Goal: Contribute content: Contribute content

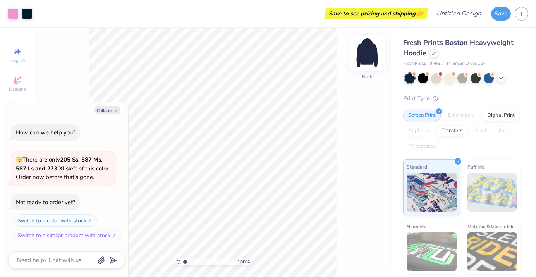
click at [367, 49] on img at bounding box center [366, 52] width 31 height 31
click at [108, 112] on button "Collapse" at bounding box center [107, 110] width 26 height 8
type textarea "x"
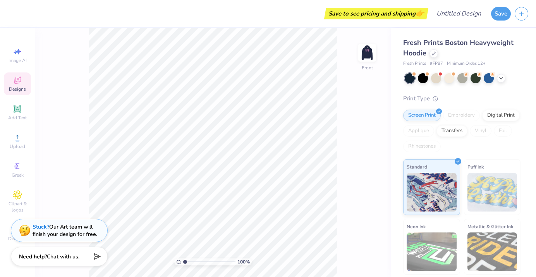
click at [17, 88] on span "Designs" at bounding box center [17, 89] width 17 height 6
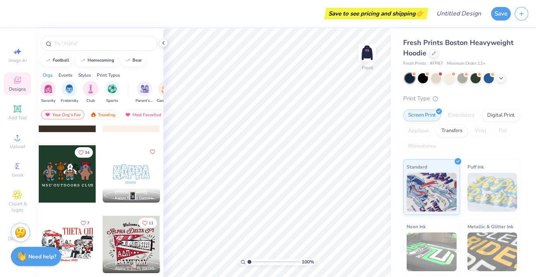
scroll to position [505, 0]
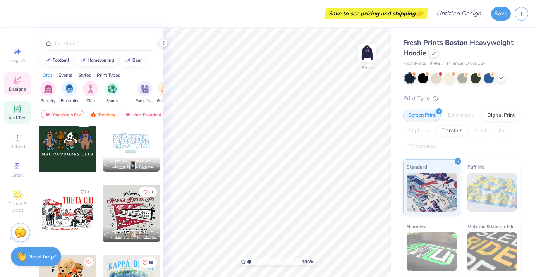
click at [15, 112] on icon at bounding box center [17, 108] width 7 height 7
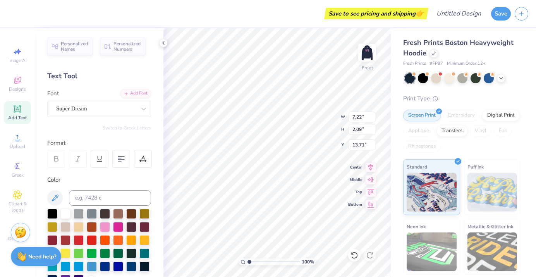
type input "8.29"
type textarea "PPL"
click at [137, 108] on div at bounding box center [144, 109] width 14 height 14
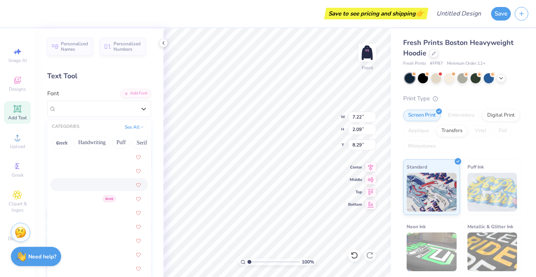
scroll to position [841, 0]
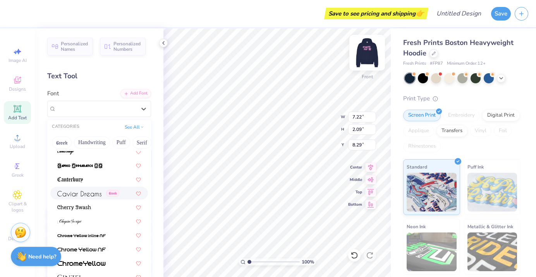
click at [366, 54] on img at bounding box center [366, 52] width 31 height 31
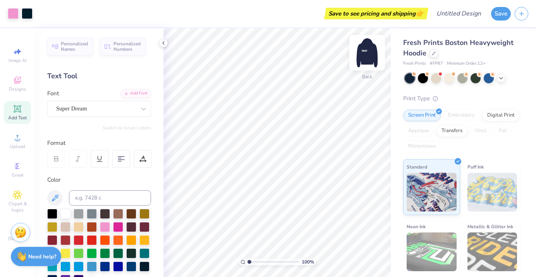
click at [367, 55] on img at bounding box center [366, 52] width 31 height 31
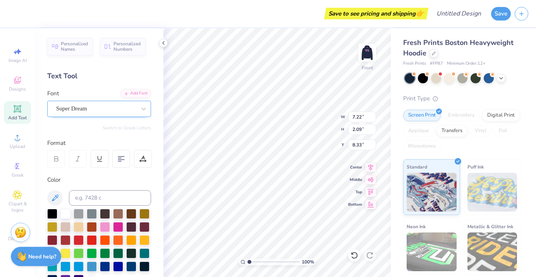
click at [99, 109] on div "Super Dream" at bounding box center [95, 109] width 81 height 12
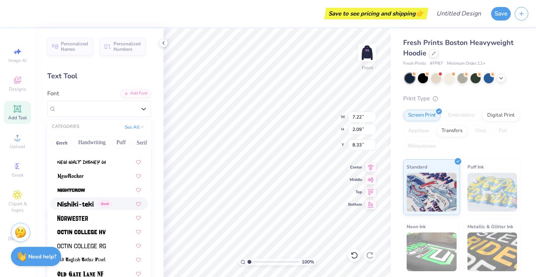
scroll to position [3006, 0]
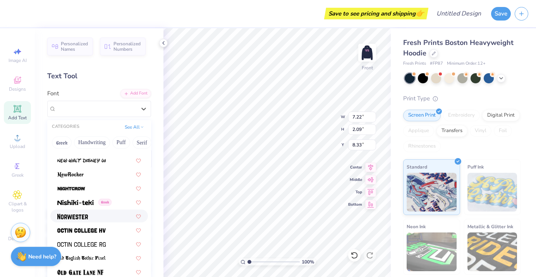
click at [79, 216] on img at bounding box center [72, 216] width 31 height 5
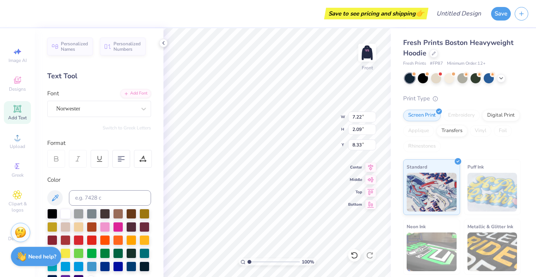
scroll to position [0, 0]
type textarea "T"
type textarea "PPL"
type input "8.19"
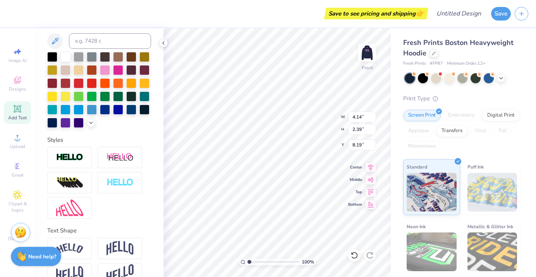
scroll to position [173, 0]
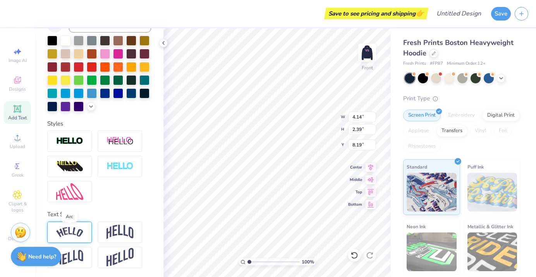
click at [75, 231] on img at bounding box center [69, 232] width 27 height 10
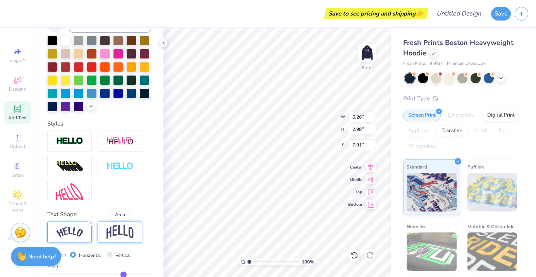
click at [120, 232] on img at bounding box center [119, 232] width 27 height 15
type input "4.14"
type input "3.22"
type input "7.79"
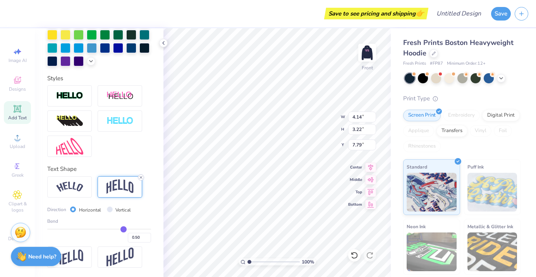
click at [141, 176] on icon at bounding box center [141, 177] width 5 height 5
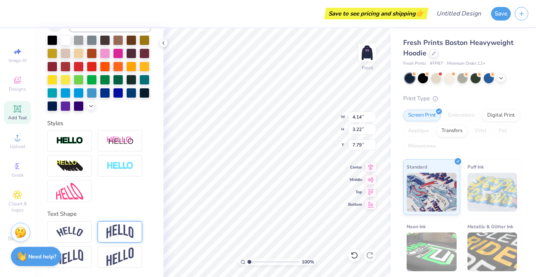
type input "2.39"
type input "8.21"
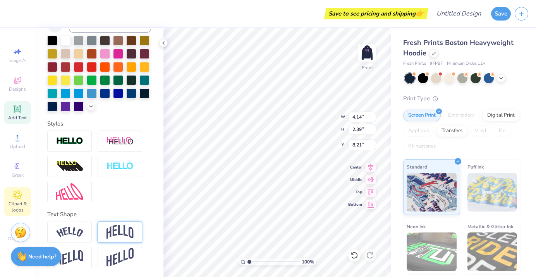
click at [17, 199] on icon at bounding box center [17, 194] width 9 height 9
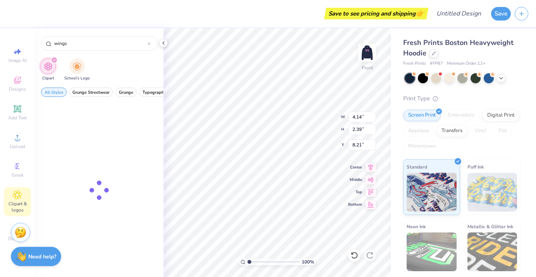
type input "wings"
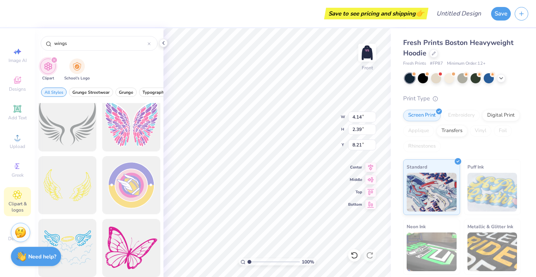
scroll to position [262, 0]
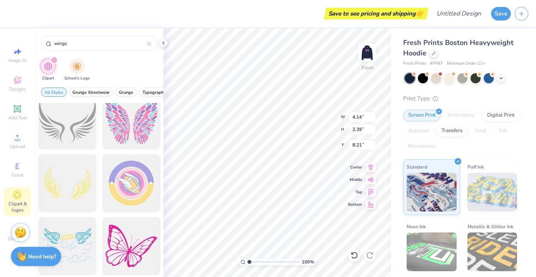
type input "8.23"
type input "4.41"
type input "2.54"
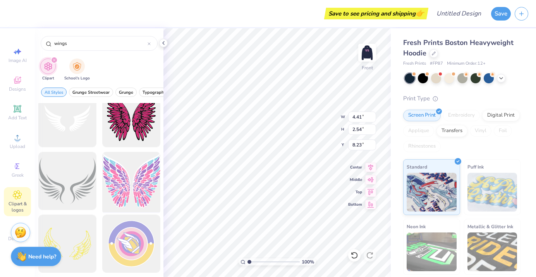
scroll to position [194, 0]
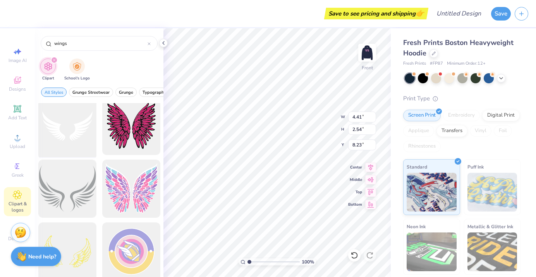
click at [61, 125] on div at bounding box center [67, 126] width 64 height 64
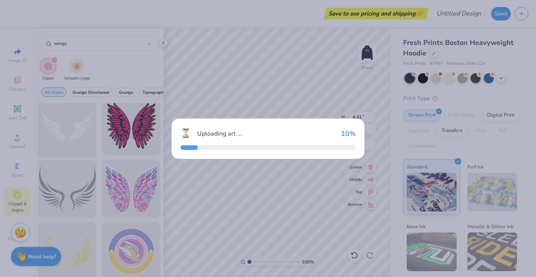
type input "15.00"
type input "8.88"
type input "10.31"
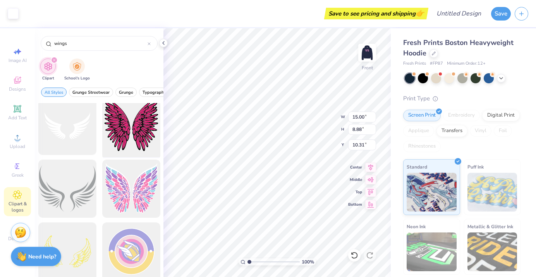
type input "4.41"
type input "2.54"
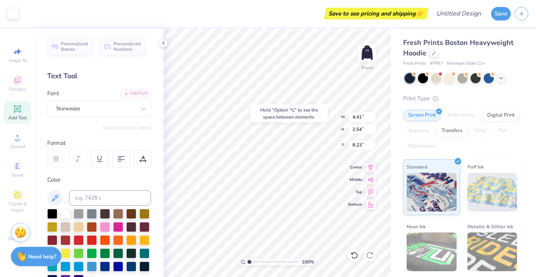
type input "8.24"
type input "3.52"
type input "2.03"
type input "10.31"
type input "15.00"
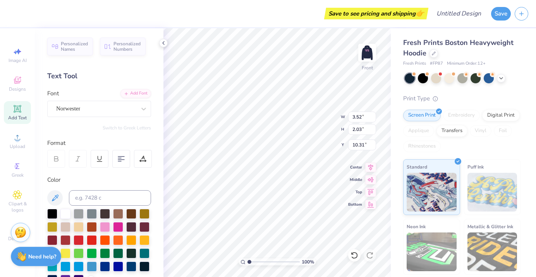
type input "8.88"
type input "5.87"
click at [105, 226] on div at bounding box center [105, 226] width 10 height 10
type input "10.32"
type input "3.13"
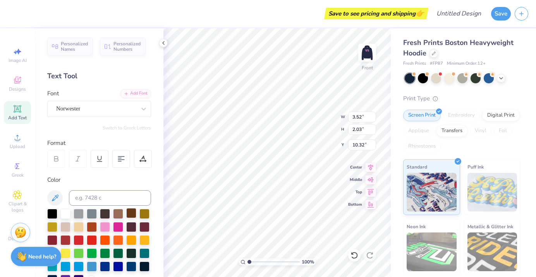
type input "1.80"
type input "10.32"
click at [17, 108] on icon at bounding box center [17, 109] width 6 height 6
click at [79, 114] on div "Super Dream" at bounding box center [95, 109] width 81 height 12
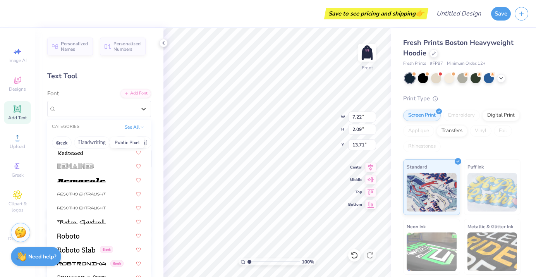
scroll to position [3447, 0]
click at [84, 177] on img at bounding box center [81, 179] width 48 height 5
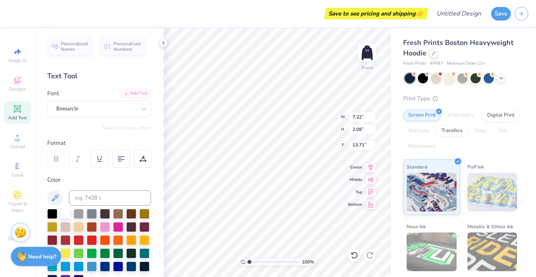
scroll to position [0, 0]
type textarea "T"
type textarea "2"
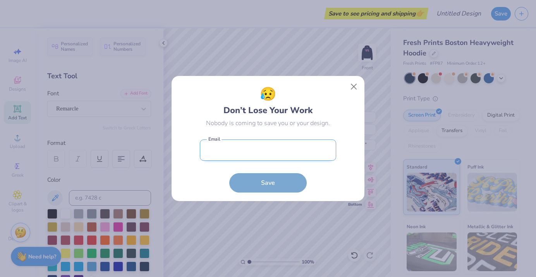
click at [255, 150] on input "email" at bounding box center [268, 149] width 136 height 21
type input "[PERSON_NAME][EMAIL_ADDRESS][PERSON_NAME][DOMAIN_NAME]"
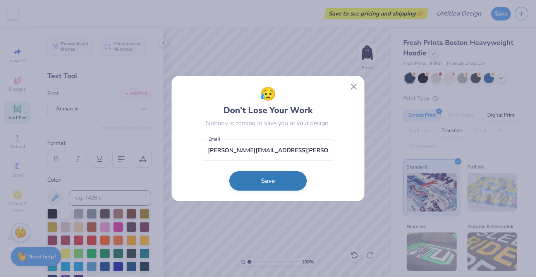
click at [263, 179] on button "Save" at bounding box center [267, 180] width 77 height 19
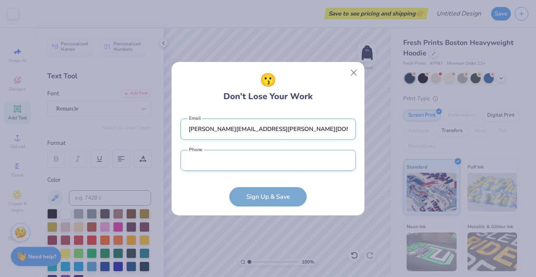
click at [248, 164] on input "tel" at bounding box center [267, 160] width 175 height 21
type input "(185) 834-5712"
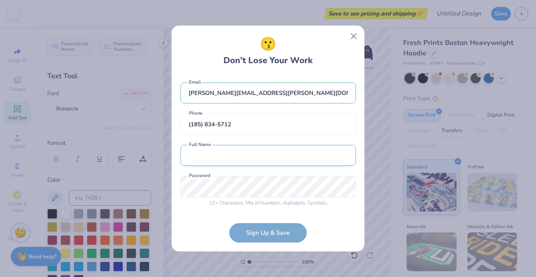
click at [246, 161] on input "text" at bounding box center [267, 155] width 175 height 21
type input "[PERSON_NAME]"
click at [269, 233] on form "[PERSON_NAME][EMAIL_ADDRESS][PERSON_NAME][DOMAIN_NAME] Email [PHONE_NUMBER] Pho…" at bounding box center [267, 159] width 175 height 168
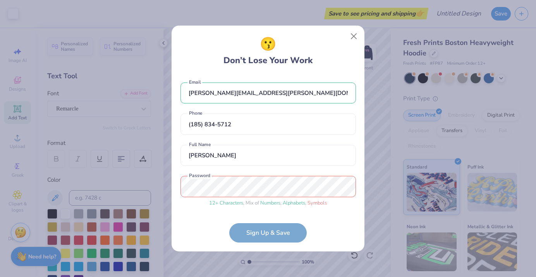
click at [168, 183] on div "😗 Don’t Lose Your Work [PERSON_NAME][EMAIL_ADDRESS][PERSON_NAME][DOMAIN_NAME] E…" at bounding box center [268, 138] width 536 height 277
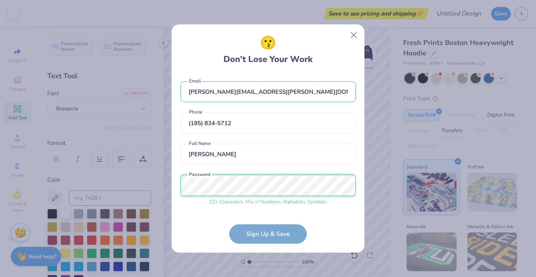
scroll to position [27, 0]
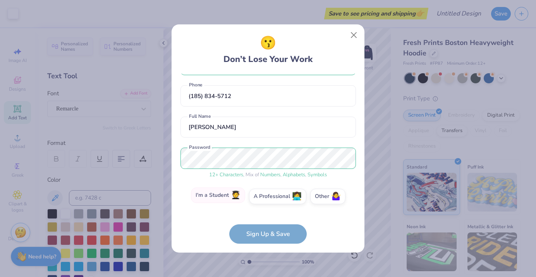
click at [222, 201] on label "I'm a Student 🧑‍🎓" at bounding box center [218, 194] width 54 height 15
click at [266, 223] on input "I'm a Student 🧑‍🎓" at bounding box center [268, 225] width 5 height 5
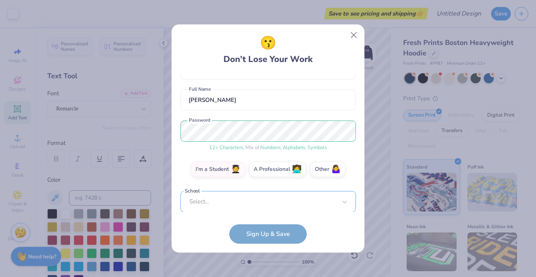
click at [241, 197] on div "Select..." at bounding box center [267, 201] width 175 height 21
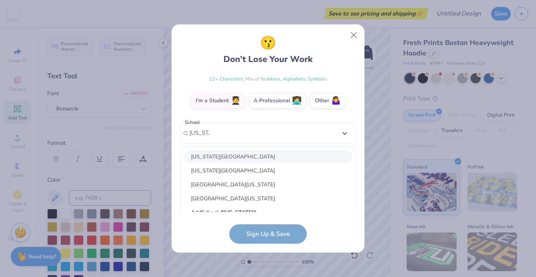
scroll to position [140, 0]
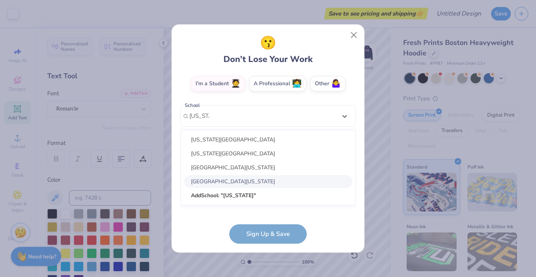
click at [225, 177] on div "[GEOGRAPHIC_DATA][US_STATE]" at bounding box center [268, 181] width 168 height 13
type input "[US_STATE]"
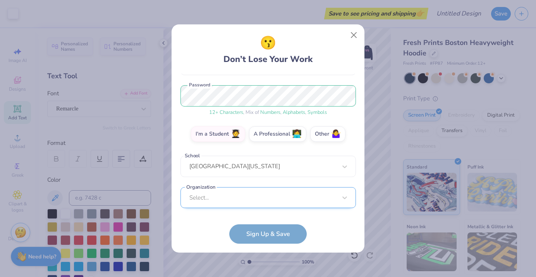
click at [222, 195] on div "Select..." at bounding box center [267, 197] width 175 height 21
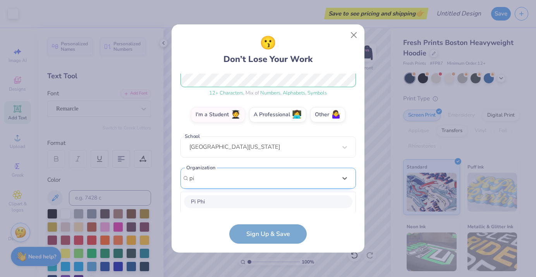
scroll to position [206, 0]
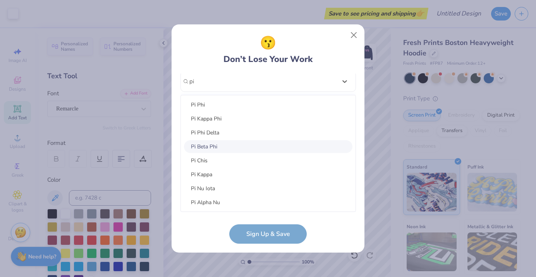
click at [210, 146] on div "Pi Beta Phi" at bounding box center [268, 146] width 168 height 13
type input "pi"
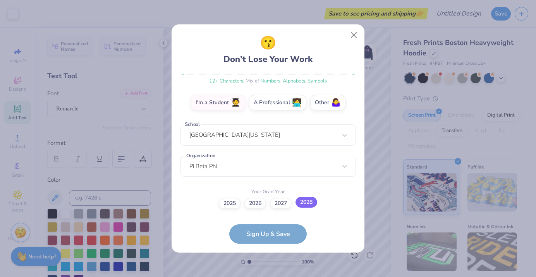
click at [301, 202] on label "2028" at bounding box center [306, 202] width 22 height 11
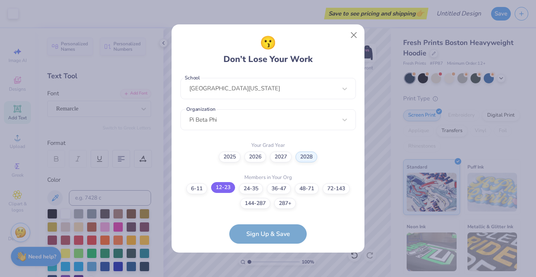
click at [227, 183] on label "12-23" at bounding box center [223, 187] width 24 height 11
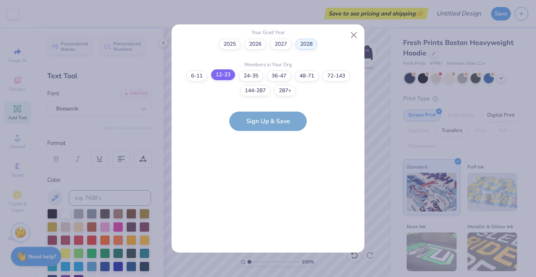
scroll to position [0, 0]
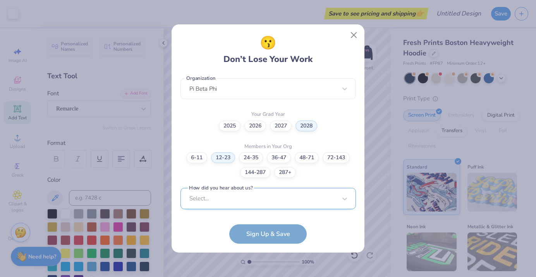
click at [229, 197] on div "Select..." at bounding box center [267, 198] width 175 height 21
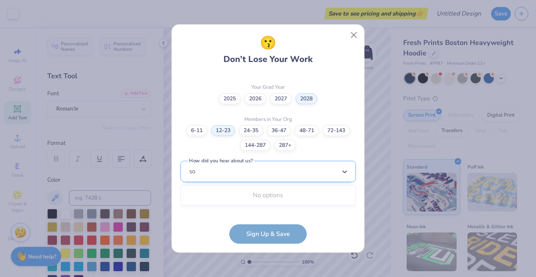
scroll to position [225, 0]
type input "s"
type input "g"
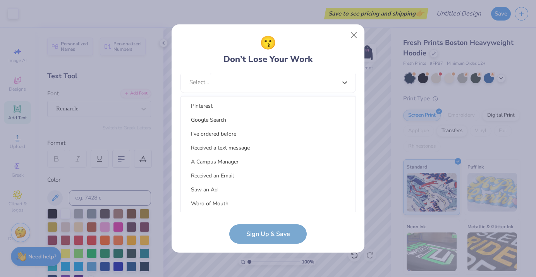
scroll to position [98, 0]
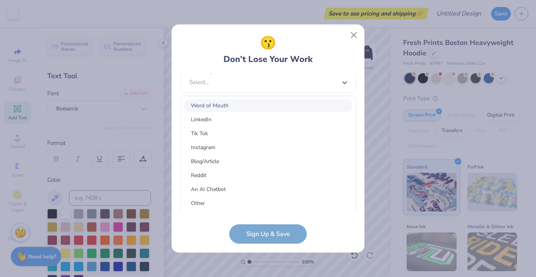
click at [224, 106] on div "Word of Mouth" at bounding box center [268, 105] width 168 height 13
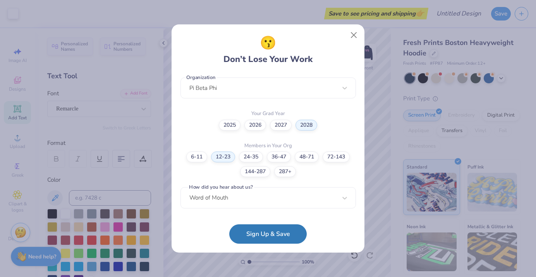
scroll to position [198, 0]
click at [268, 233] on button "Sign Up & Save" at bounding box center [267, 231] width 77 height 19
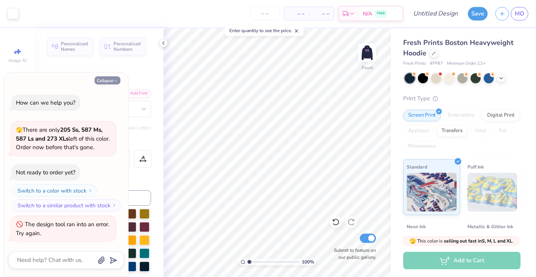
click at [106, 79] on button "Collapse" at bounding box center [107, 80] width 26 height 8
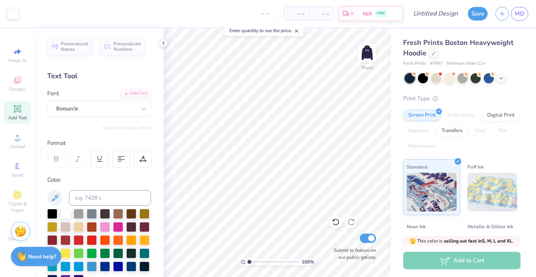
click at [17, 228] on img at bounding box center [21, 231] width 12 height 12
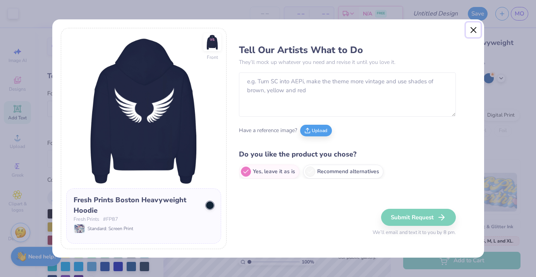
click at [473, 26] on button "Close" at bounding box center [473, 29] width 15 height 15
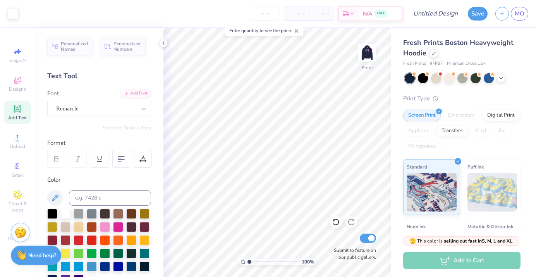
click at [44, 254] on strong "Need help?" at bounding box center [42, 255] width 28 height 7
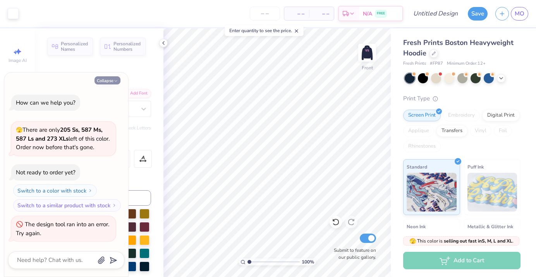
click at [105, 81] on button "Collapse" at bounding box center [107, 80] width 26 height 8
type textarea "x"
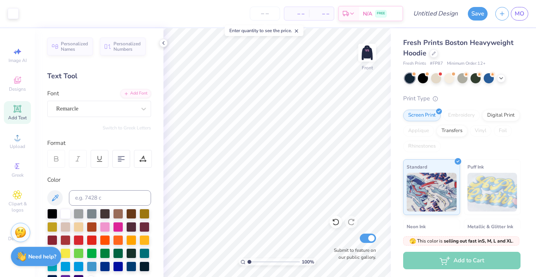
click at [20, 113] on icon at bounding box center [17, 108] width 9 height 9
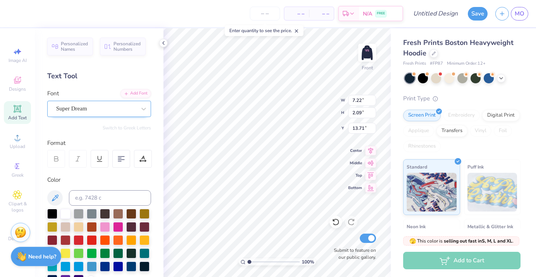
click at [103, 103] on div at bounding box center [96, 108] width 80 height 10
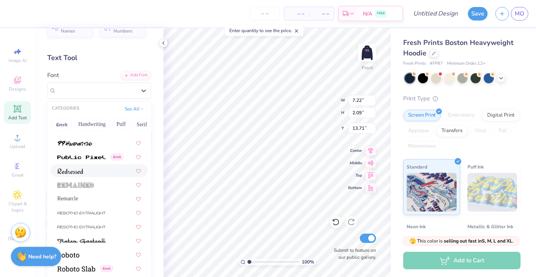
scroll to position [3410, 0]
click at [88, 239] on img at bounding box center [81, 240] width 48 height 5
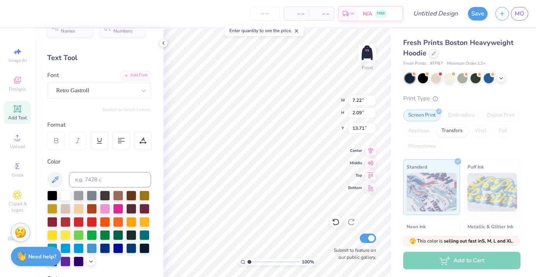
type input "15.43"
type input "2.99"
type input "13.26"
type textarea "T"
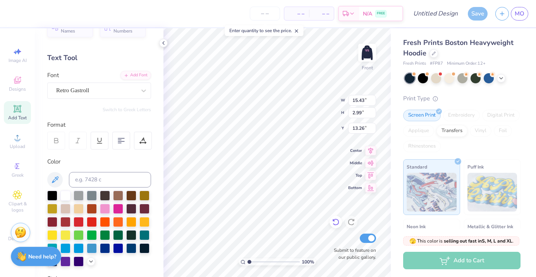
type textarea "az alpha"
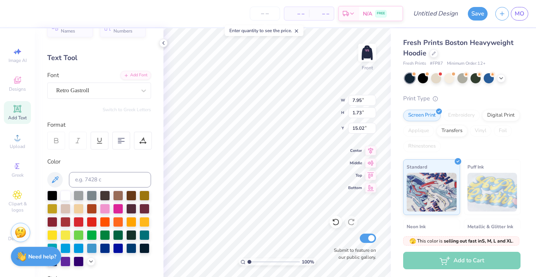
type input "7.95"
type input "1.73"
type input "15.02"
type input "5.91"
type input "1.29"
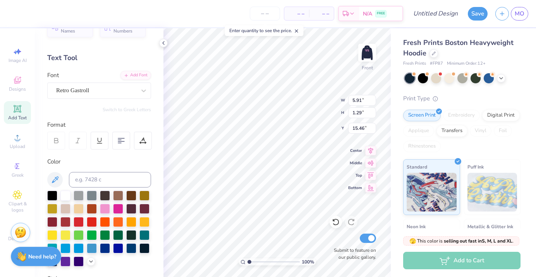
type input "14.75"
click at [128, 86] on div "Retro Gastroll" at bounding box center [95, 90] width 81 height 12
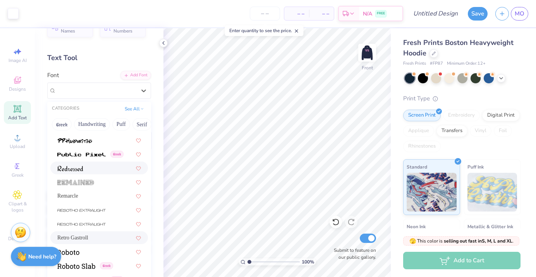
scroll to position [3413, 0]
click at [137, 237] on icon at bounding box center [138, 237] width 5 height 4
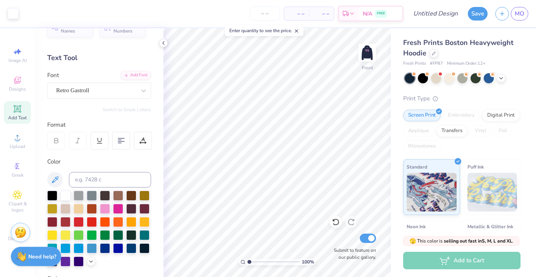
click at [21, 113] on div "Add Text" at bounding box center [17, 112] width 27 height 23
type textarea "T"
click at [74, 87] on div "Super Dream" at bounding box center [95, 90] width 81 height 12
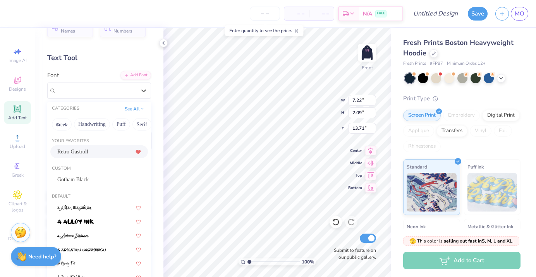
click at [121, 148] on div "Retro Gastroll" at bounding box center [99, 151] width 84 height 8
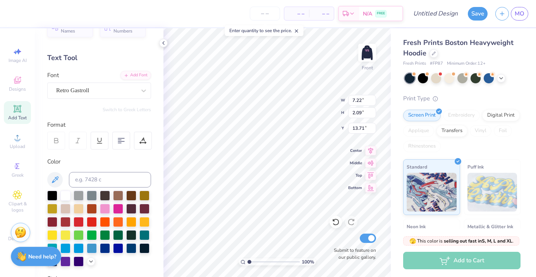
type textarea "1035"
type input "3.09"
type input "0.61"
type input "16.04"
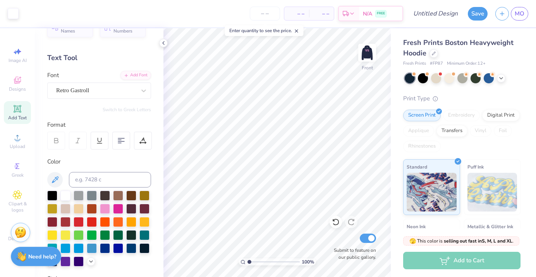
click at [21, 110] on icon at bounding box center [17, 108] width 9 height 9
type textarea "T"
type textarea "p"
click at [91, 87] on div "Super Dream" at bounding box center [95, 90] width 81 height 12
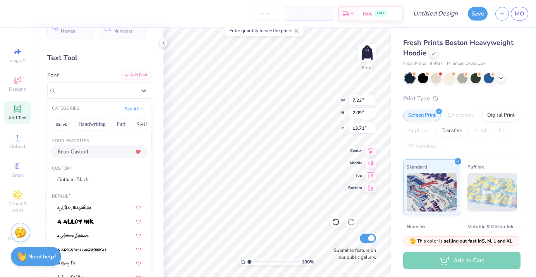
click at [88, 147] on span "Retro Gastroll" at bounding box center [72, 151] width 31 height 8
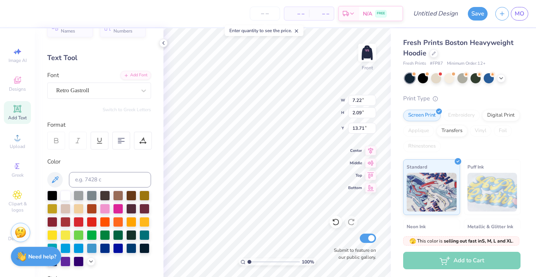
scroll to position [0, 1]
type textarea "pi beta phi"
type input "8.29"
type input "1.46"
type input "14.75"
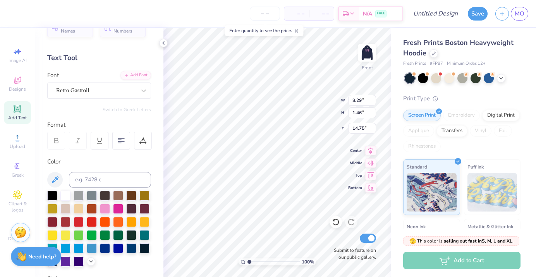
type input "6.61"
type input "1.17"
type input "15.05"
type input "6.65"
type input "14.75"
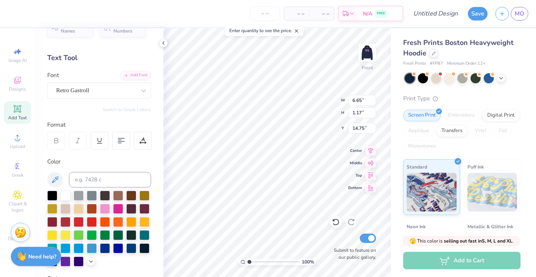
type input "5.91"
type input "1.29"
click at [18, 111] on icon at bounding box center [17, 108] width 7 height 7
type textarea "T"
click at [122, 89] on div "Super Dream" at bounding box center [95, 90] width 81 height 12
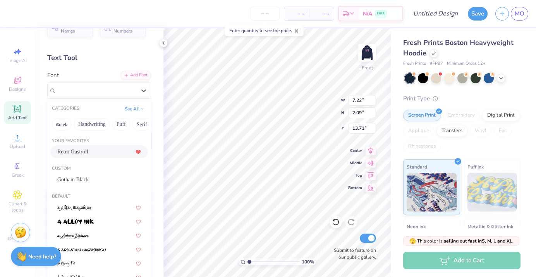
click at [88, 149] on span "Retro Gastroll" at bounding box center [72, 151] width 31 height 8
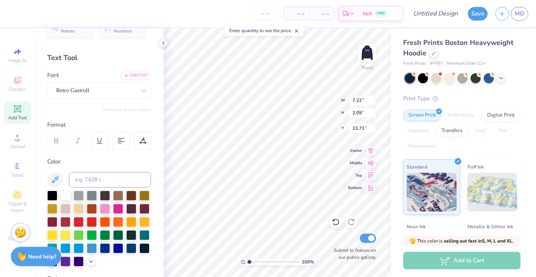
scroll to position [0, 0]
type textarea "MC '25"
type input "5.66"
type input "0.97"
type input "15.92"
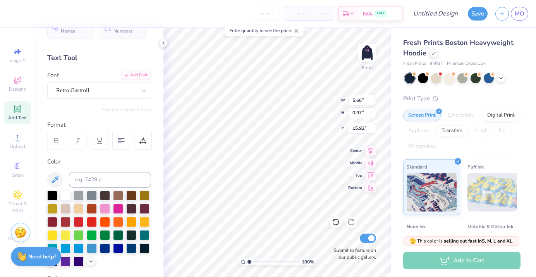
type input "4.72"
type input "0.81"
type input "15.92"
type textarea "mc '25"
type input "16.34"
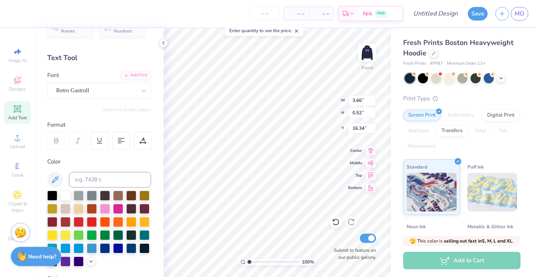
type input "3.90"
type input "0.56"
type input "15.92"
type input "15.63"
type input "4.33"
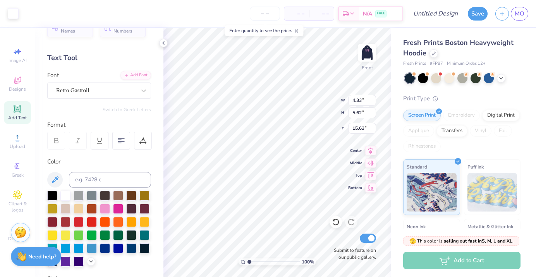
type input "5.62"
type input "18.88"
type input "6.83"
type input "8.88"
type input "15.62"
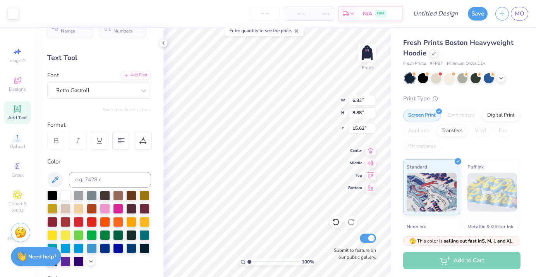
type input "4.26"
type input "5.53"
type input "18.97"
type input "17.50"
type input "6.65"
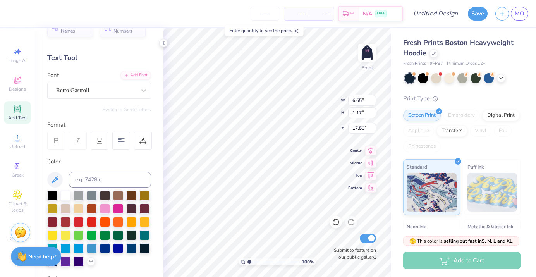
type input "1.17"
type input "16.04"
type input "3.09"
type input "0.61"
type input "17.50"
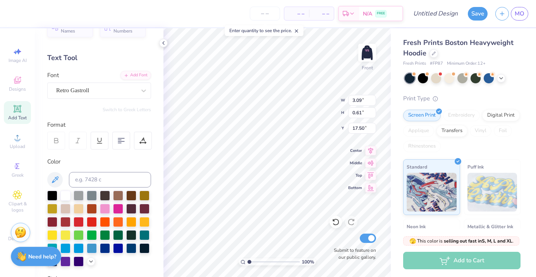
type input "5.91"
type input "1.29"
type input "15.92"
type input "9.22"
type input "6.15"
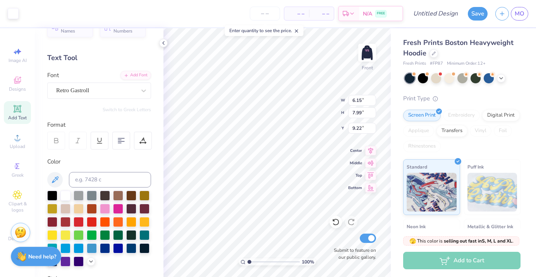
type input "7.99"
type input "6.76"
type input "4.33"
type input "5.62"
type input "9.13"
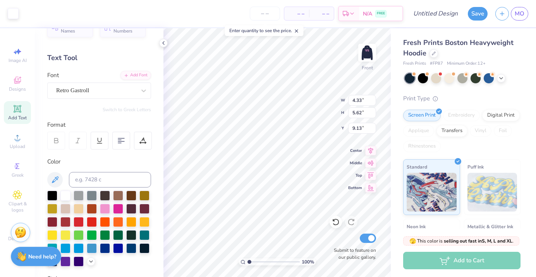
type input "6.12"
type input "7.94"
type input "6.81"
click at [365, 53] on img at bounding box center [366, 52] width 31 height 31
type input "5.67"
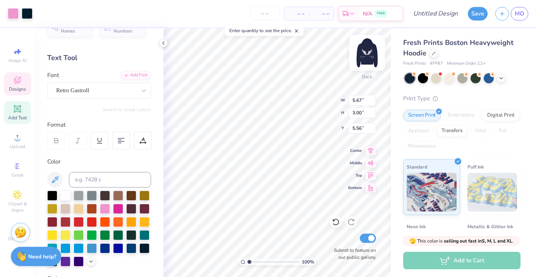
type input "3.00"
type input "5.56"
type input "5.11"
type input "2.71"
type input "5.40"
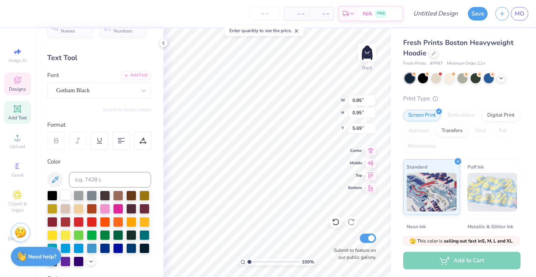
click at [66, 194] on div at bounding box center [65, 195] width 10 height 10
type input "0.80"
type input "5.64"
click at [64, 194] on div at bounding box center [65, 195] width 10 height 10
type input "0.27"
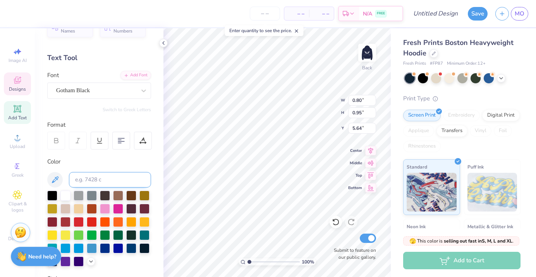
type input "5.54"
click at [67, 194] on div at bounding box center [65, 195] width 10 height 10
type input "0.77"
type input "5.80"
click at [67, 193] on div at bounding box center [65, 195] width 10 height 10
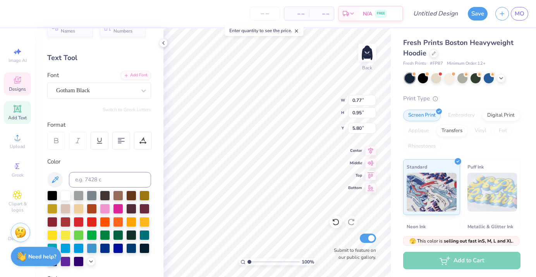
type input "1.07"
type input "0.96"
type input "5.40"
click at [65, 195] on div at bounding box center [65, 195] width 10 height 10
type input "0.84"
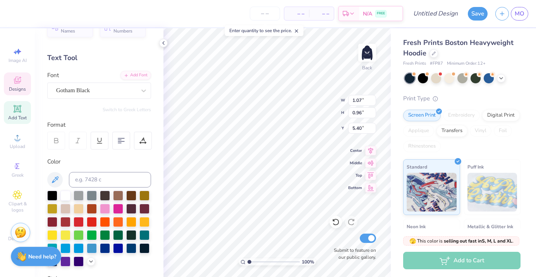
type input "0.95"
type input "5.49"
click at [65, 194] on div at bounding box center [65, 195] width 10 height 10
click at [67, 195] on div at bounding box center [65, 195] width 10 height 10
type input "0.87"
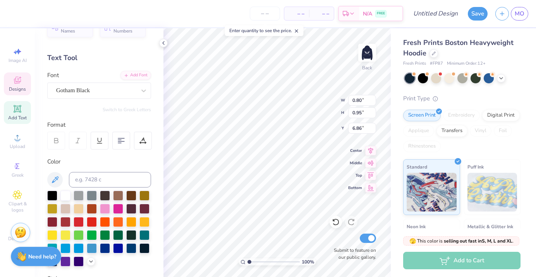
type input "6.96"
click at [64, 194] on div at bounding box center [65, 195] width 10 height 10
type input "0.27"
type input "6.73"
click at [66, 196] on div at bounding box center [65, 195] width 10 height 10
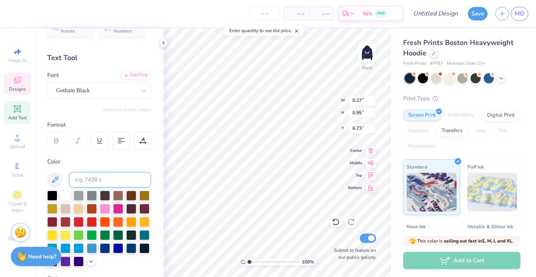
type input "1.98"
type input "1.88"
type input "6.22"
click at [69, 193] on div at bounding box center [65, 195] width 10 height 10
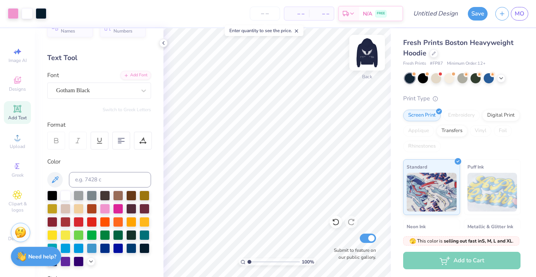
click at [368, 52] on img at bounding box center [366, 52] width 31 height 31
type input "20.16"
type input "6.65"
type input "1.17"
type input "18.99"
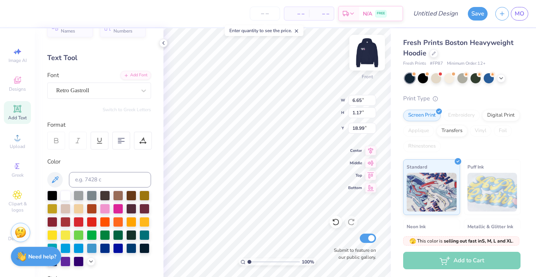
type input "3.09"
type input "0.61"
type input "20.16"
type input "5.91"
type input "1.29"
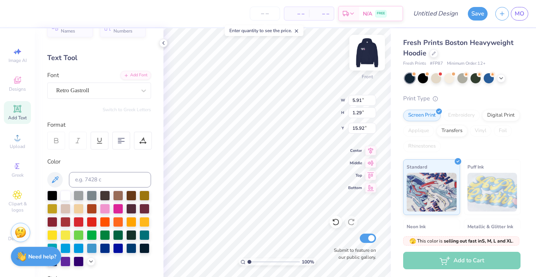
type input "18.88"
type input "8.22"
type input "7.43"
type input "9.64"
type input "8.58"
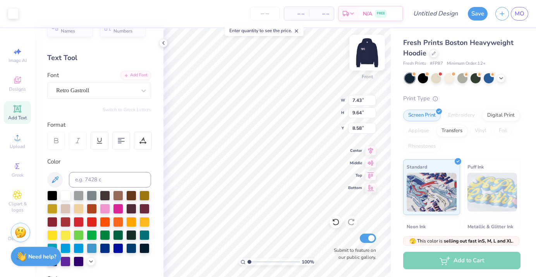
type input "6.15"
type input "7.99"
type input "10.24"
type input "7.38"
type input "9.59"
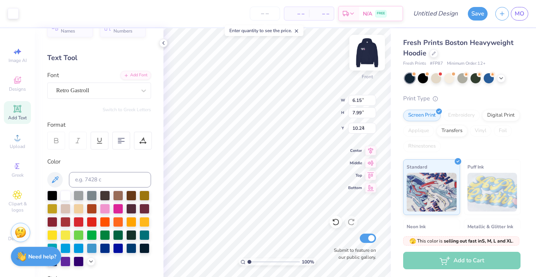
type input "8.64"
click at [104, 208] on div at bounding box center [105, 208] width 10 height 10
type input "5.91"
type input "1.29"
type input "18.88"
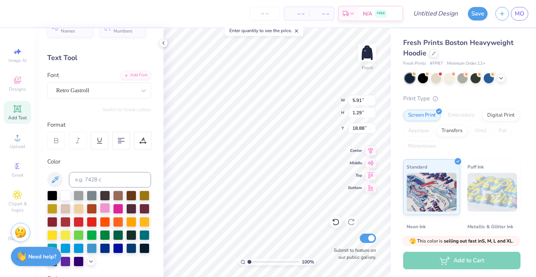
click at [104, 204] on div at bounding box center [105, 208] width 10 height 10
click at [106, 206] on div at bounding box center [105, 208] width 10 height 10
type input "3.09"
type input "0.61"
click at [104, 206] on div at bounding box center [105, 208] width 10 height 10
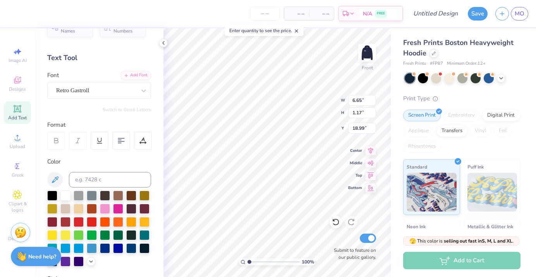
type input "6.65"
type input "1.17"
type input "9.24"
type input "9.29"
type input "1.64"
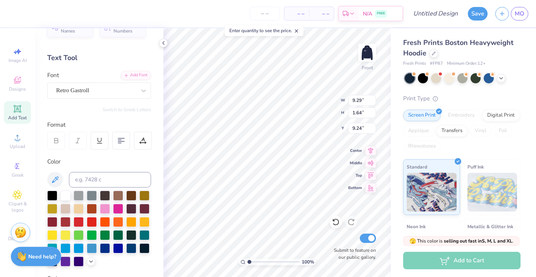
type input "9.44"
type input "5.91"
type input "1.29"
type input "18.88"
type input "7.43"
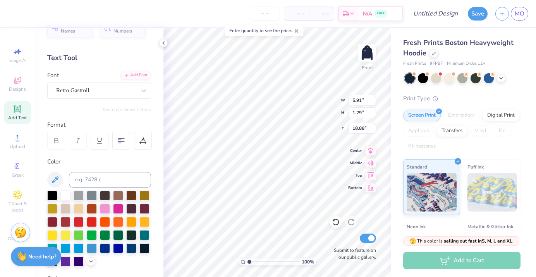
type input "9.64"
type input "8.64"
type input "7.38"
type input "9.59"
type input "8.69"
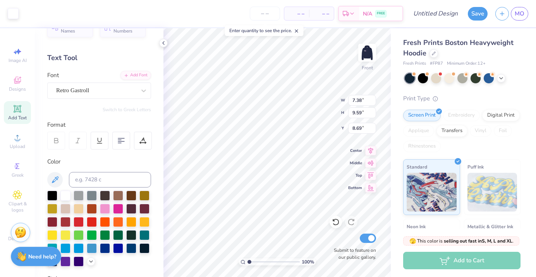
type input "9.29"
type input "1.64"
type input "9.61"
type input "3.09"
type input "0.61"
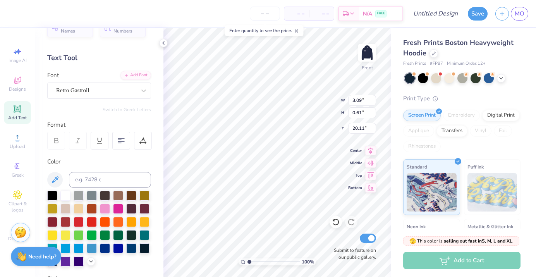
type input "20.11"
type input "11.25"
type input "3.09"
type input "0.61"
type input "20.48"
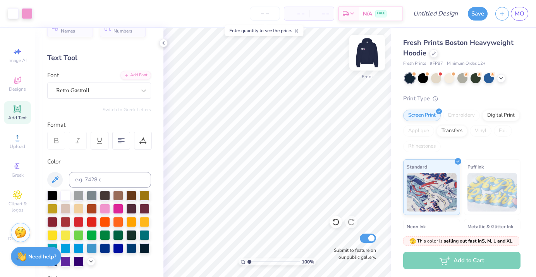
click at [365, 48] on img at bounding box center [366, 52] width 31 height 31
click at [365, 48] on img at bounding box center [366, 52] width 15 height 15
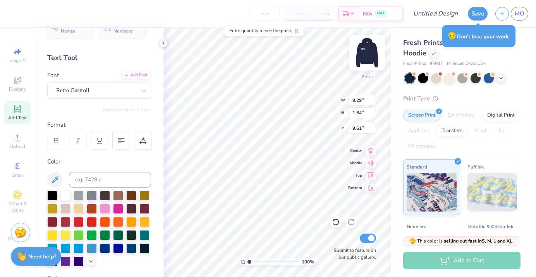
type textarea "Pi Beta Phi"
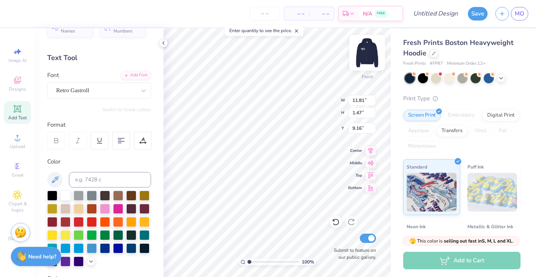
type input "9.16"
type input "11.06"
click at [98, 88] on div "Retro Gastroll" at bounding box center [95, 90] width 81 height 12
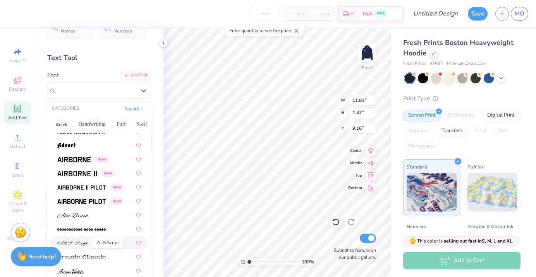
scroll to position [176, 0]
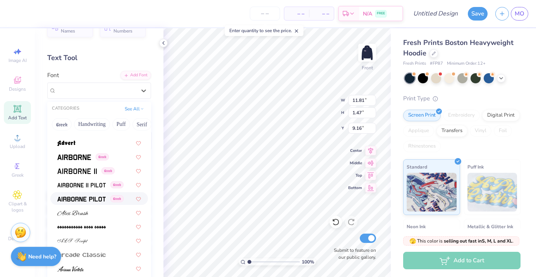
click at [91, 194] on span at bounding box center [81, 198] width 48 height 8
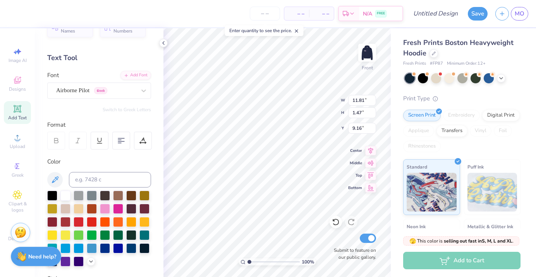
type input "6.32"
type input "0.88"
type input "9.45"
type input "10.66"
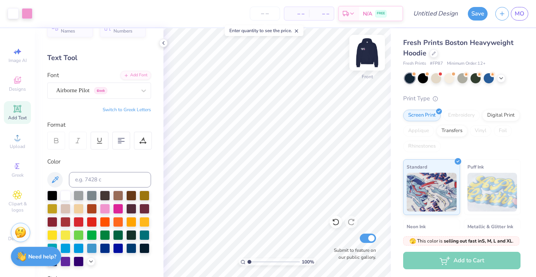
click at [372, 53] on img at bounding box center [366, 52] width 31 height 31
click at [372, 53] on img at bounding box center [366, 52] width 15 height 15
click at [370, 52] on img at bounding box center [366, 52] width 31 height 31
click at [362, 50] on img at bounding box center [366, 52] width 31 height 31
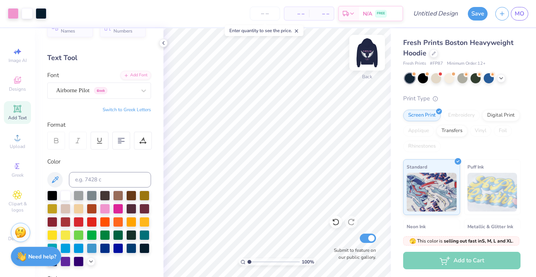
click at [365, 51] on img at bounding box center [366, 52] width 31 height 31
click at [365, 51] on img at bounding box center [366, 52] width 15 height 15
click at [451, 14] on input "Design Title" at bounding box center [445, 13] width 38 height 15
click at [398, 37] on div "Fresh Prints Boston Heavyweight Hoodie Fresh Prints # FP87 Minimum Order: 12 + …" at bounding box center [463, 181] width 145 height 306
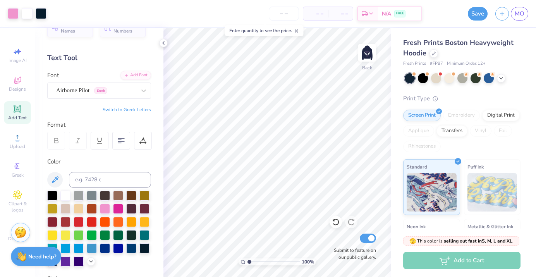
scroll to position [0, 0]
click at [366, 52] on img at bounding box center [366, 52] width 31 height 31
click at [368, 51] on img at bounding box center [366, 52] width 31 height 31
click at [477, 13] on button "Save" at bounding box center [478, 13] width 20 height 14
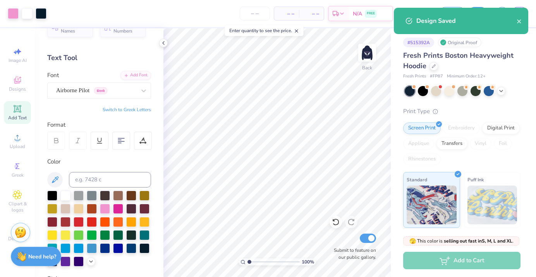
click at [444, 21] on div "Design Saved" at bounding box center [466, 20] width 100 height 9
click at [521, 22] on icon "close" at bounding box center [518, 21] width 5 height 6
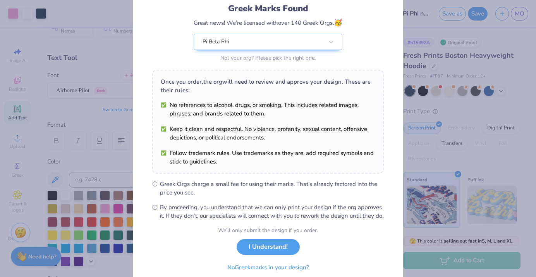
scroll to position [58, 0]
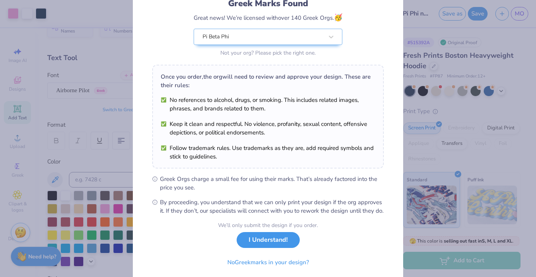
click at [267, 248] on button "I Understand!" at bounding box center [268, 240] width 63 height 16
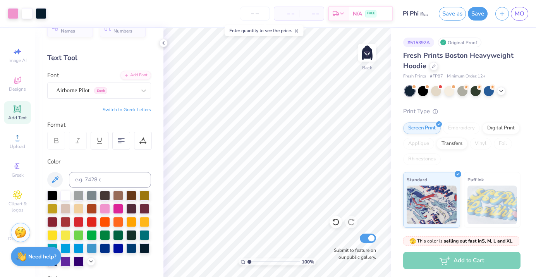
scroll to position [0, 0]
click at [518, 11] on span "MO" at bounding box center [519, 13] width 10 height 9
